Goal: Task Accomplishment & Management: Use online tool/utility

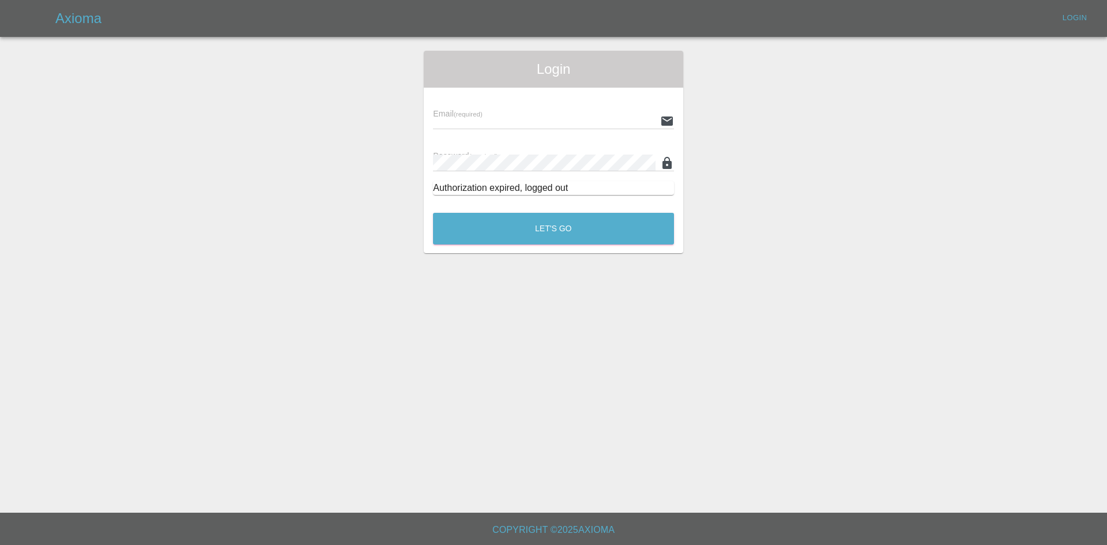
type input "[PERSON_NAME][EMAIL_ADDRESS][PERSON_NAME][DOMAIN_NAME]"
drag, startPoint x: 611, startPoint y: 275, endPoint x: 605, endPoint y: 274, distance: 6.6
click at [605, 274] on main "Login Email (required) [PERSON_NAME][EMAIL_ADDRESS][PERSON_NAME][DOMAIN_NAME] P…" at bounding box center [553, 256] width 1107 height 512
click at [587, 240] on button "Let's Go" at bounding box center [553, 229] width 241 height 32
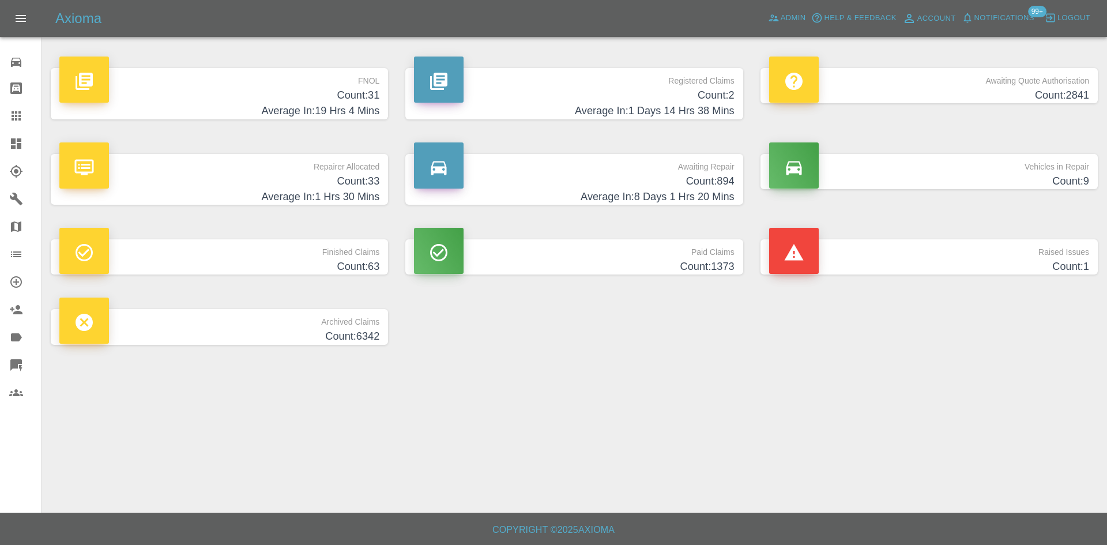
click at [586, 108] on h4 "Average In: 1 Days 14 Hrs 38 Mins" at bounding box center [574, 111] width 320 height 16
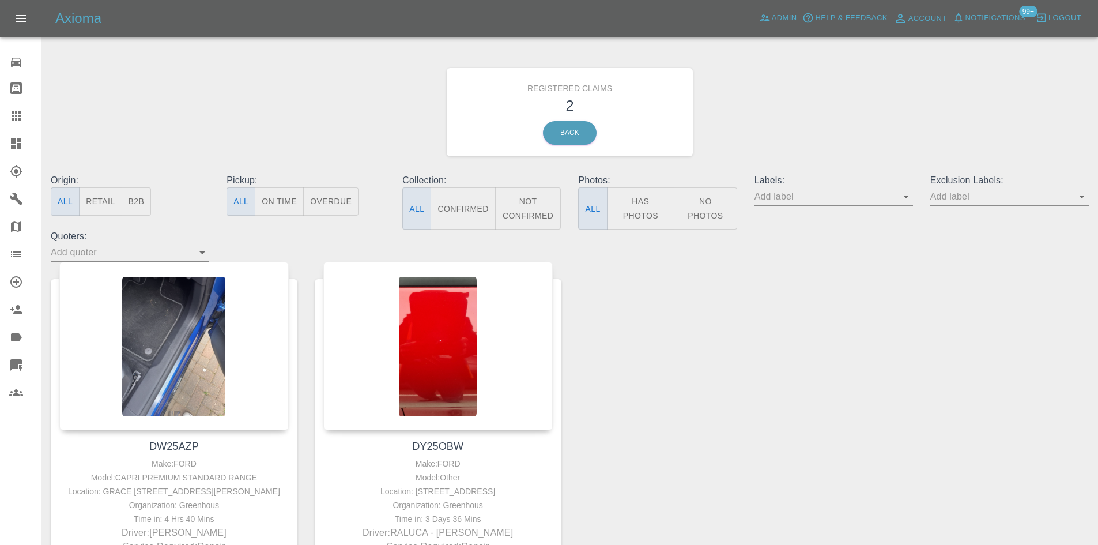
click at [0, 148] on link "Dashboard" at bounding box center [20, 144] width 41 height 28
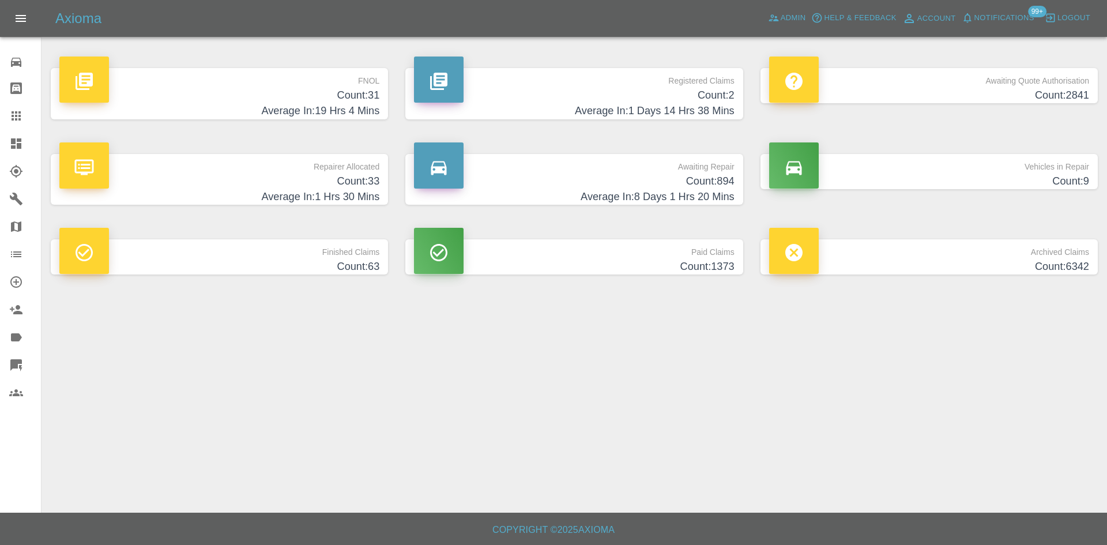
click at [348, 86] on p "FNOL" at bounding box center [219, 78] width 320 height 20
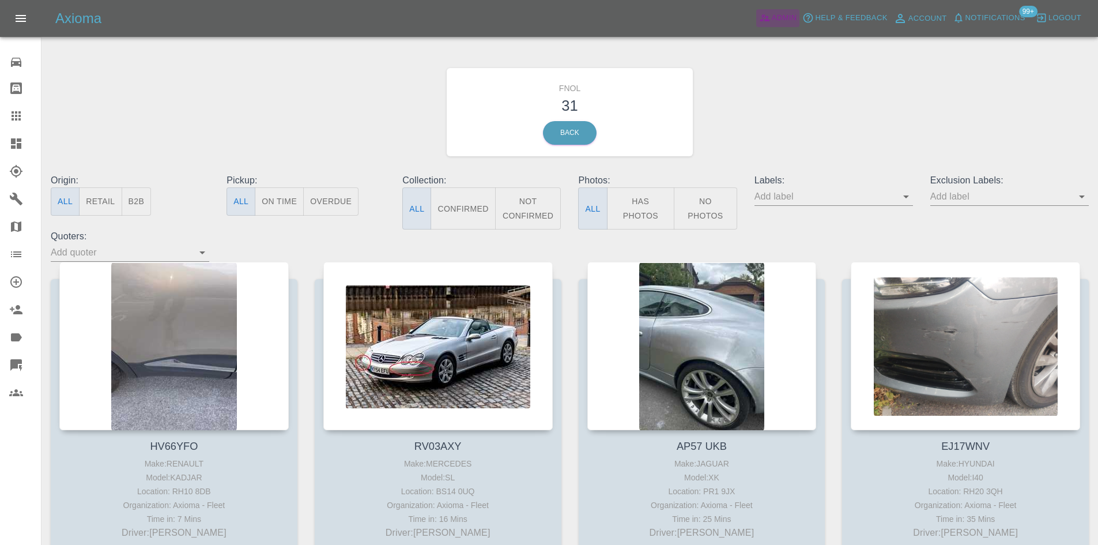
click at [779, 15] on span "Admin" at bounding box center [784, 18] width 25 height 13
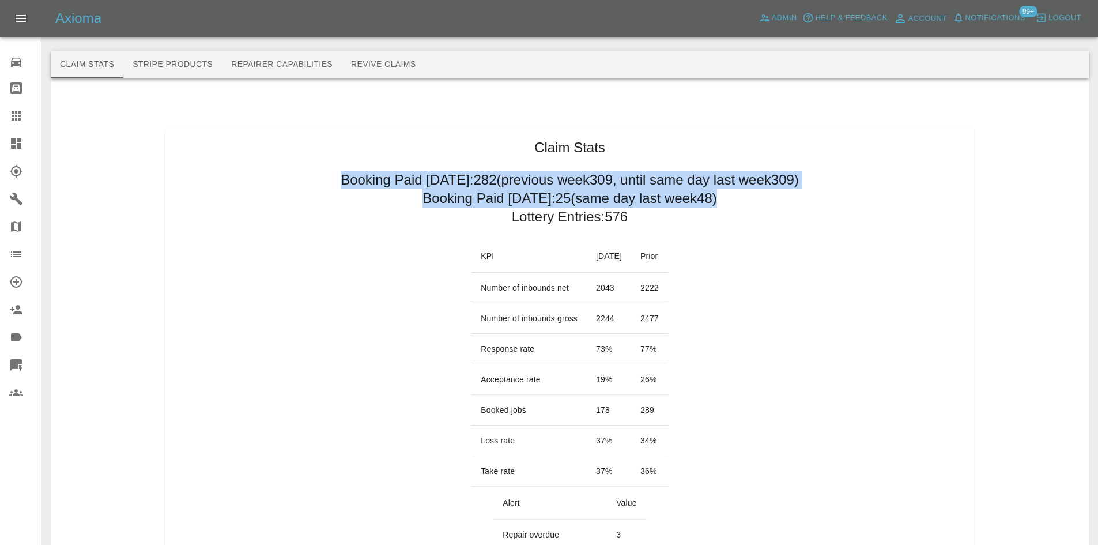
drag, startPoint x: 295, startPoint y: 175, endPoint x: 719, endPoint y: 207, distance: 425.9
copy div "Booking Paid [DATE]: 282 (previous week 309 , until same day last week 309 ) Bo…"
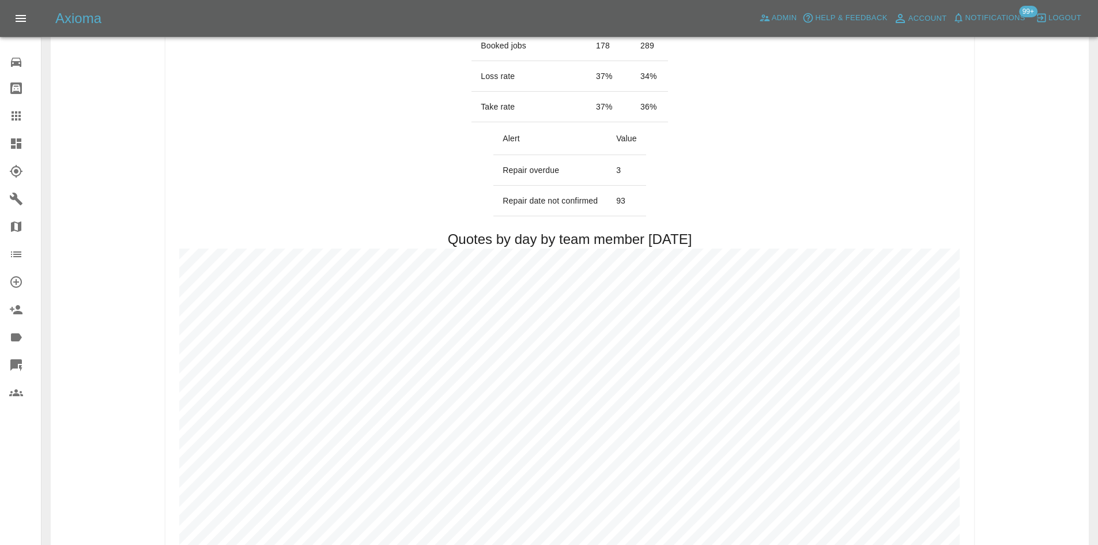
scroll to position [288, 0]
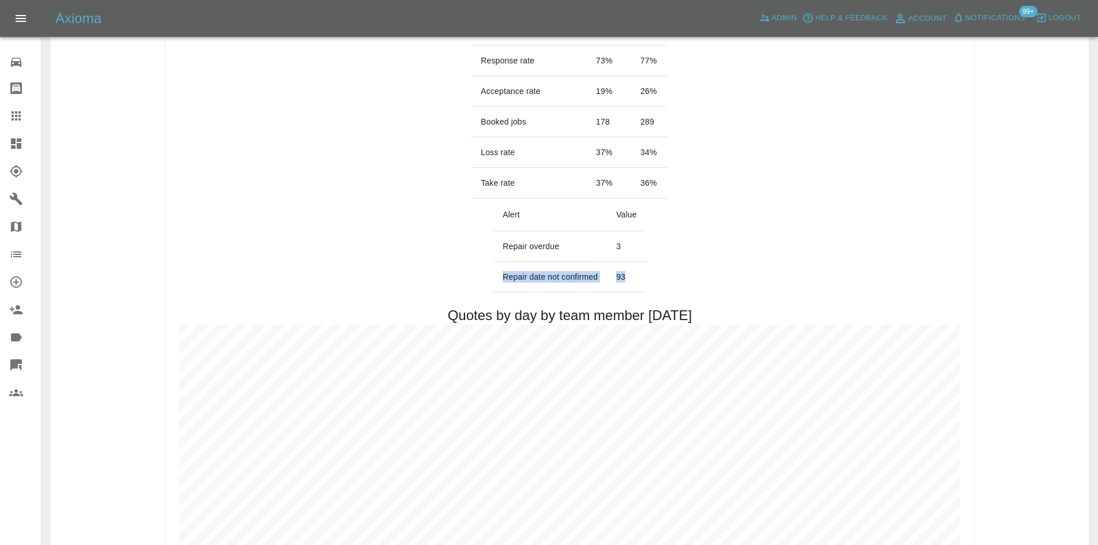
drag, startPoint x: 639, startPoint y: 280, endPoint x: 501, endPoint y: 285, distance: 138.4
click at [501, 279] on tr "Repair date not confirmed 93" at bounding box center [569, 277] width 152 height 31
copy tr "Repair date not confirmed 93"
click at [11, 156] on link "Dashboard" at bounding box center [20, 144] width 41 height 28
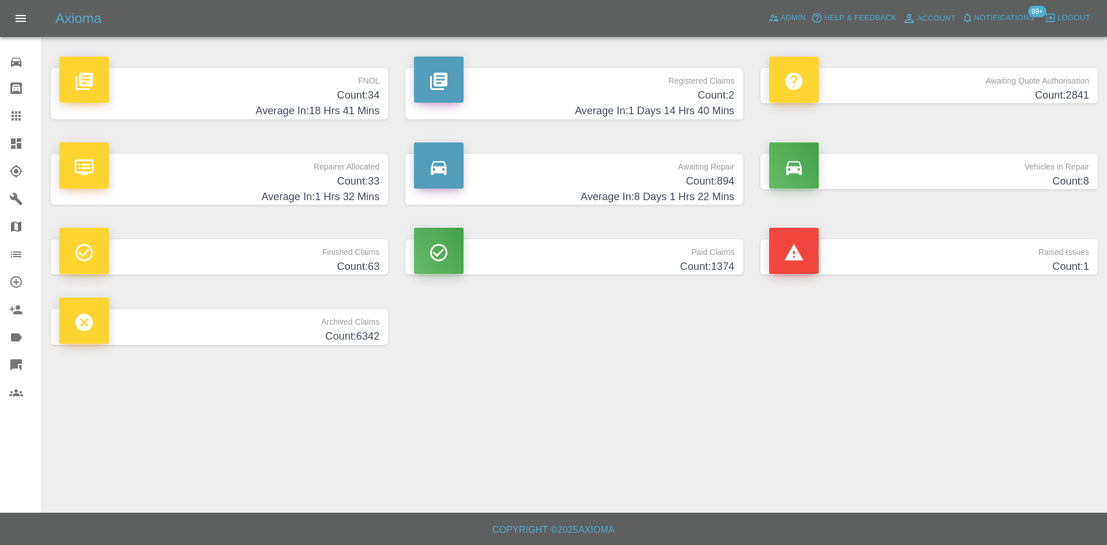
click at [570, 75] on p "Registered Claims" at bounding box center [574, 78] width 320 height 20
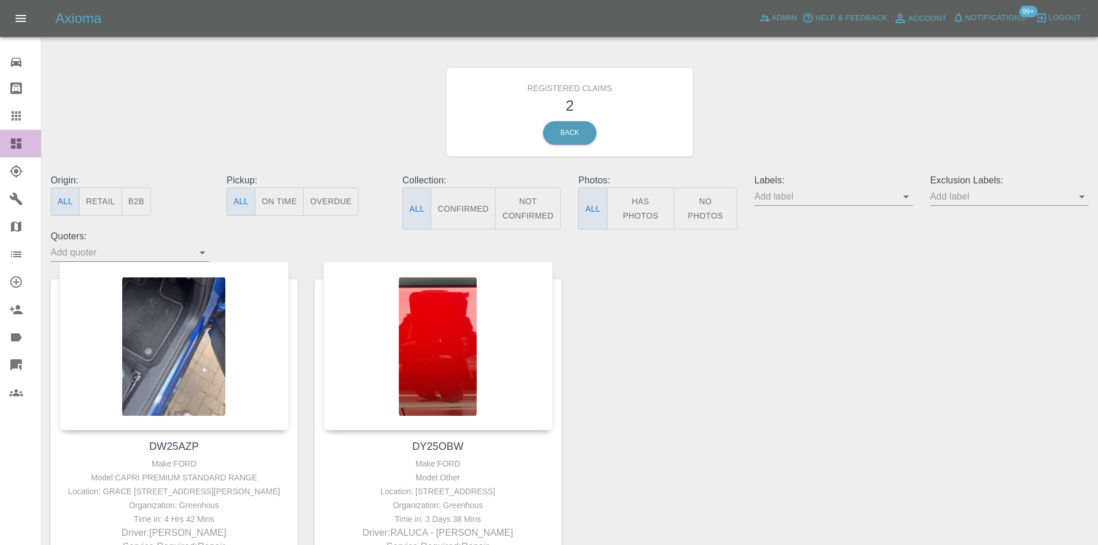
click at [0, 157] on link "Dashboard" at bounding box center [20, 144] width 41 height 28
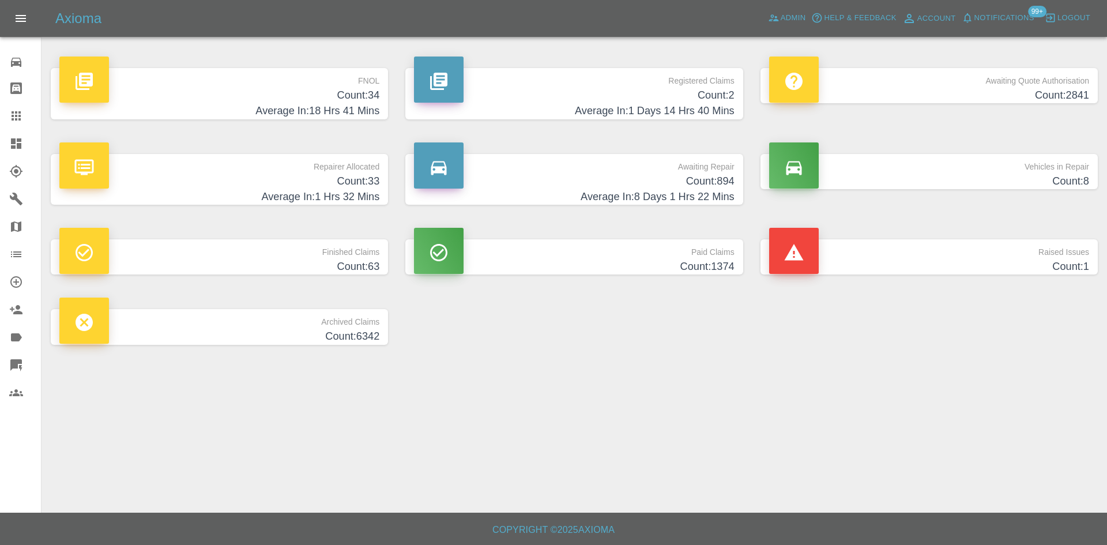
click at [372, 95] on h4 "Count: 34" at bounding box center [219, 96] width 320 height 16
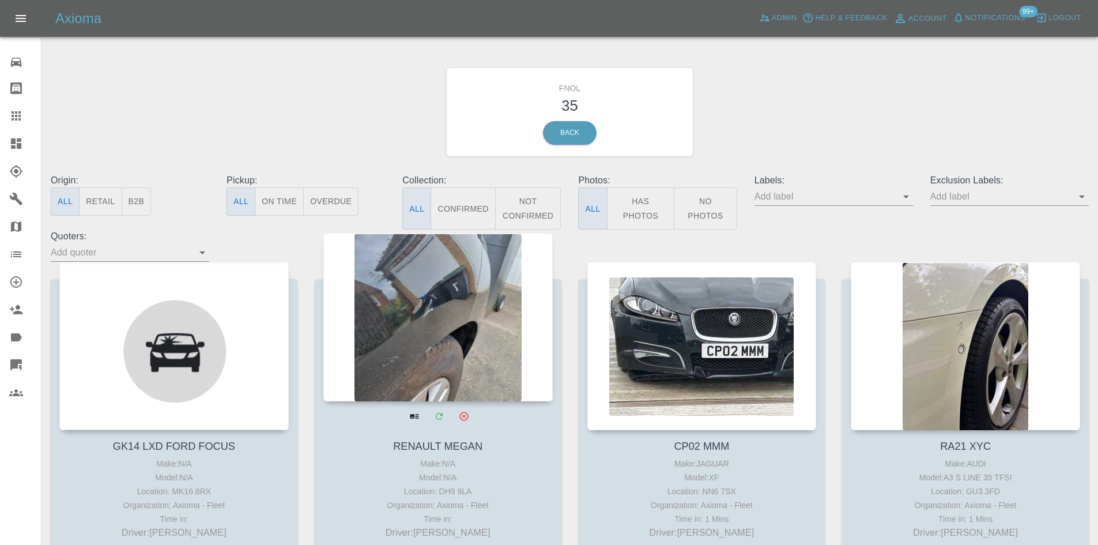
click at [454, 308] on div at bounding box center [437, 317] width 229 height 168
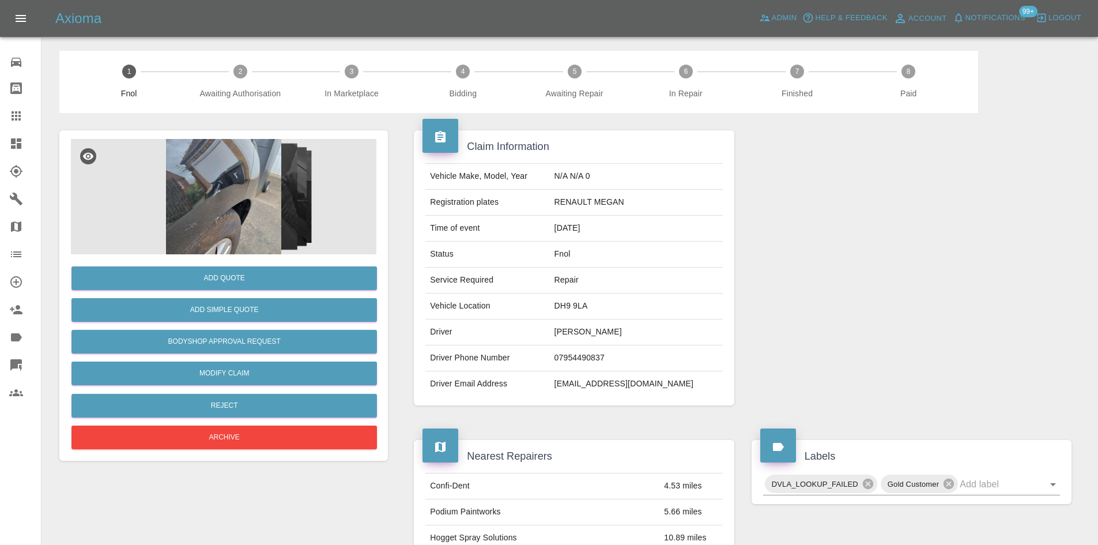
click at [202, 197] on img at bounding box center [223, 196] width 305 height 115
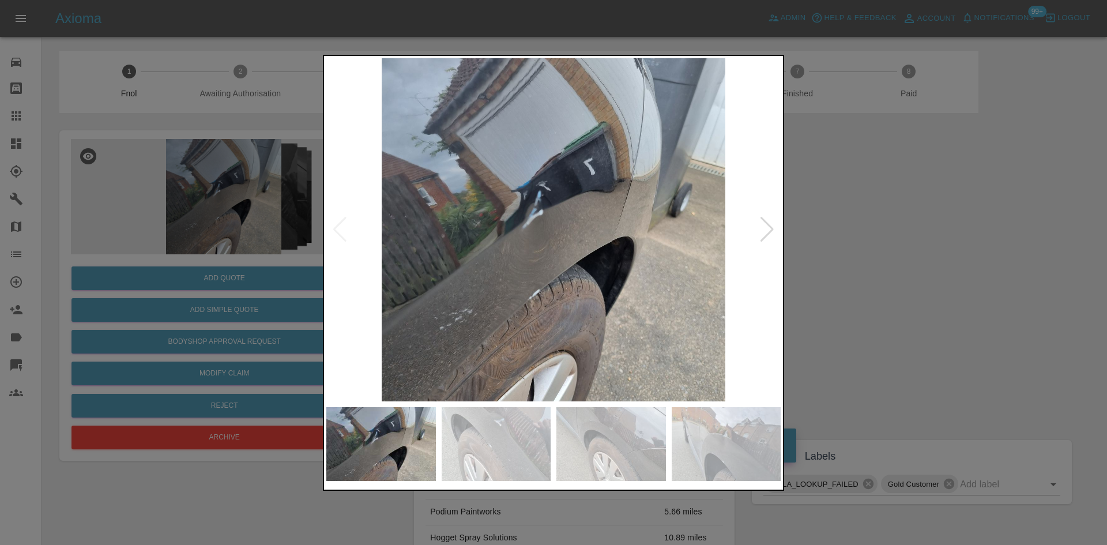
click at [753, 216] on img at bounding box center [553, 229] width 454 height 343
click at [757, 229] on img at bounding box center [553, 229] width 454 height 343
click at [765, 232] on div at bounding box center [767, 229] width 16 height 25
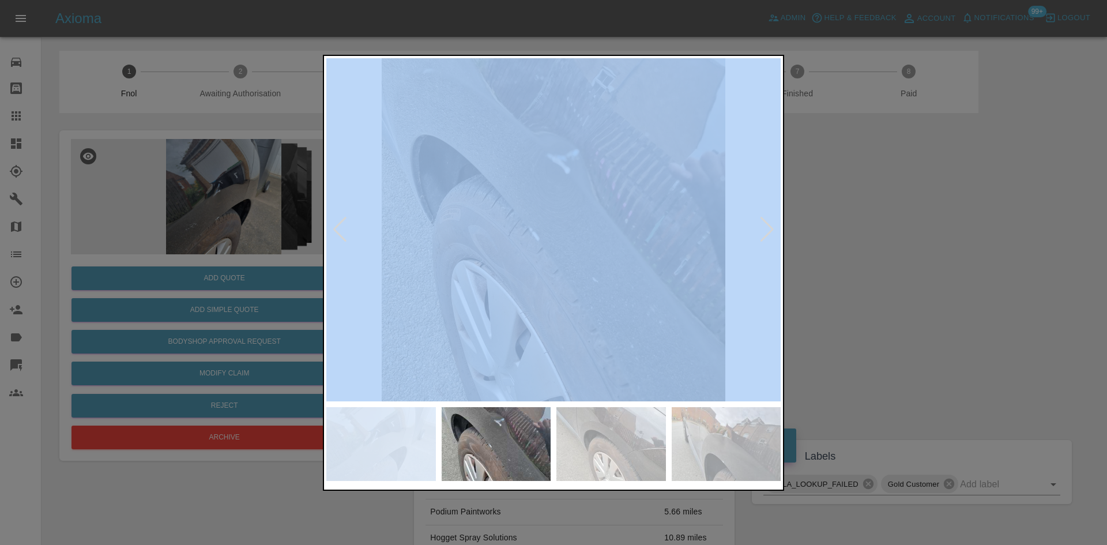
click at [765, 232] on div at bounding box center [767, 229] width 16 height 25
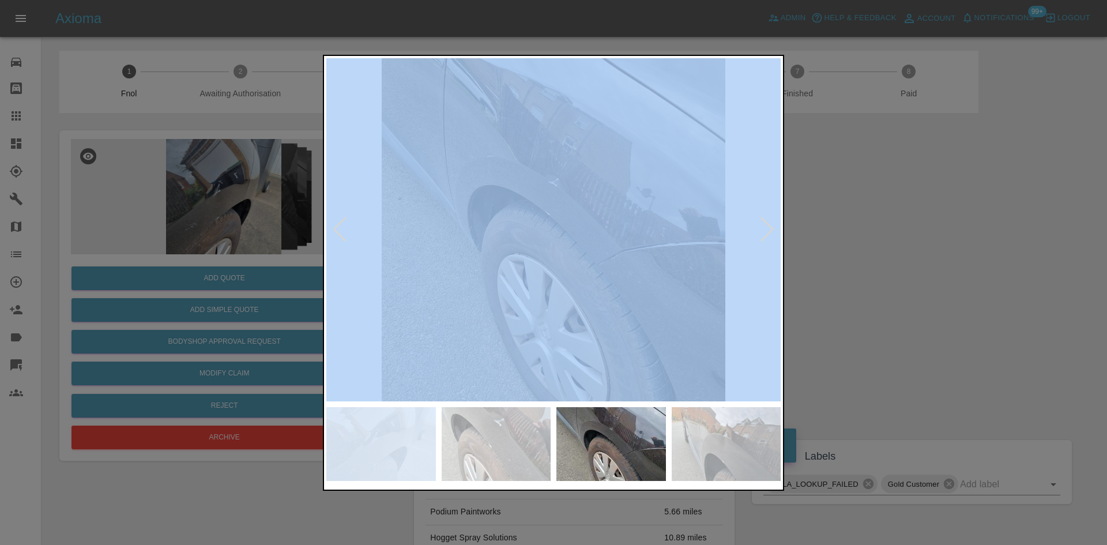
click at [765, 232] on div at bounding box center [767, 229] width 16 height 25
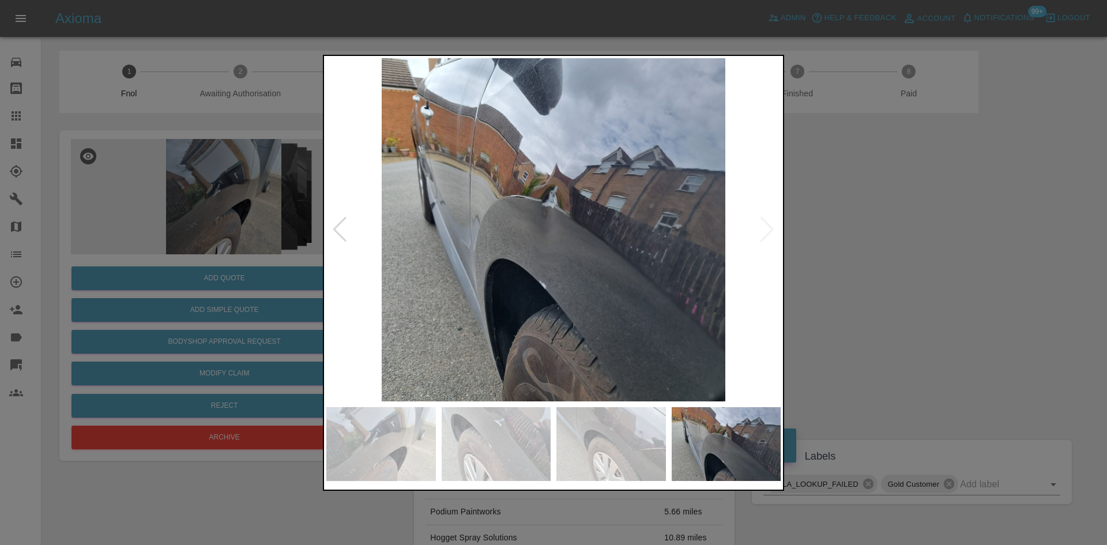
click at [897, 239] on div at bounding box center [553, 272] width 1107 height 545
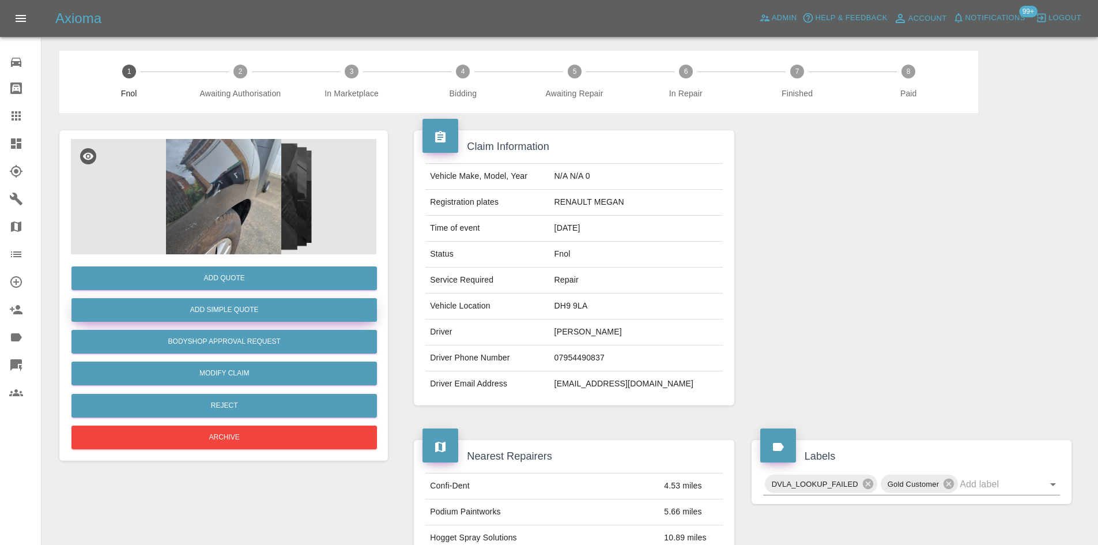
click at [211, 311] on button "Add Simple Quote" at bounding box center [223, 310] width 305 height 24
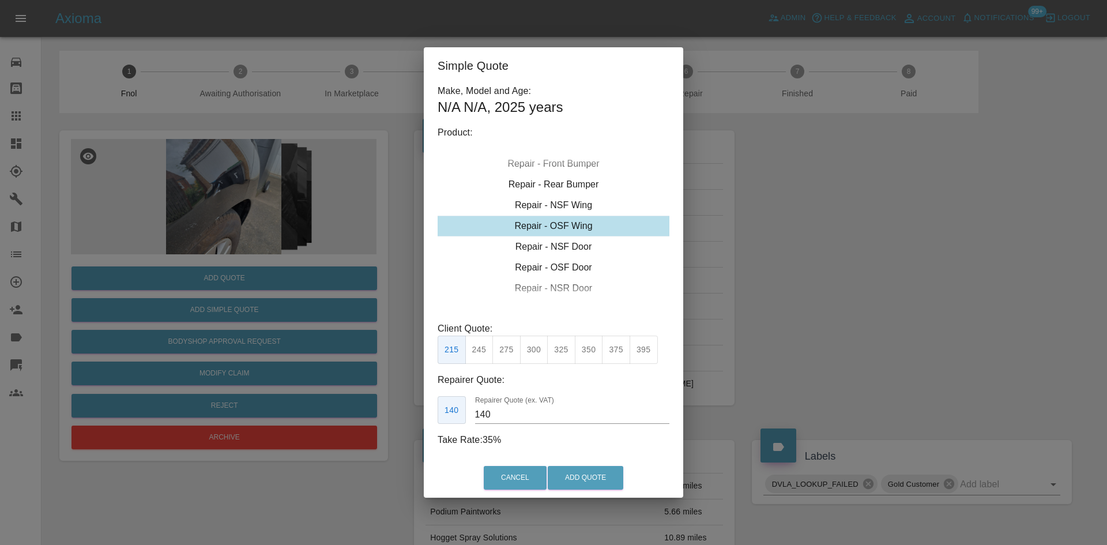
click at [514, 349] on div "215 245 275 300 325 350 375 395" at bounding box center [547, 349] width 220 height 28
click at [514, 349] on button "275" at bounding box center [506, 349] width 28 height 28
click at [530, 350] on button "300" at bounding box center [534, 349] width 28 height 28
type input "190"
click at [599, 484] on button "Add Quote" at bounding box center [585, 478] width 75 height 24
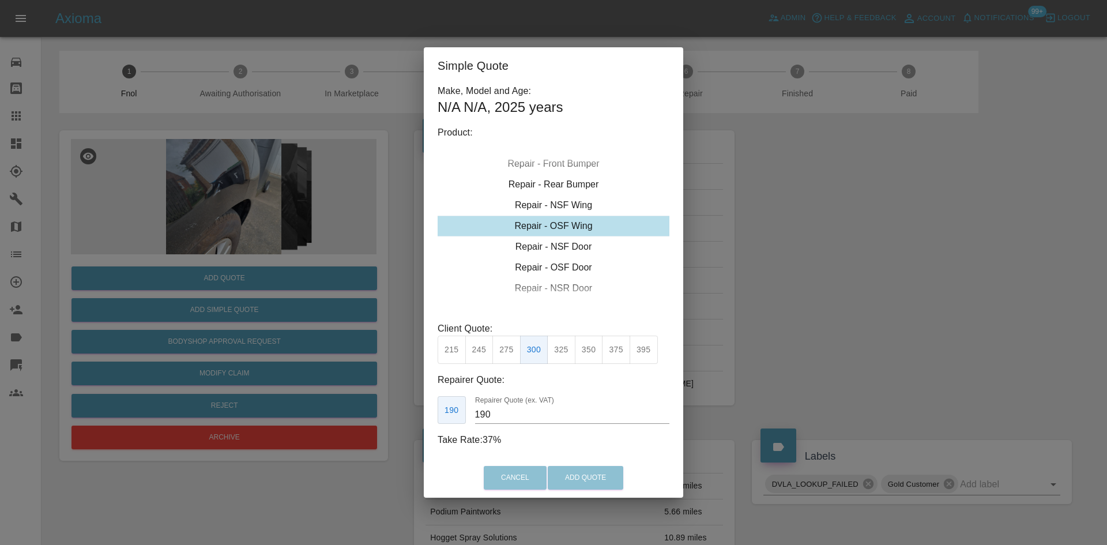
click at [607, 475] on div "Cancel Add Quote" at bounding box center [553, 477] width 259 height 39
